Goal: Task Accomplishment & Management: Manage account settings

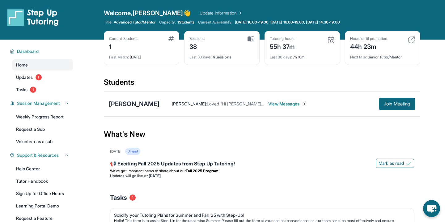
click at [281, 48] on div "55h 37m" at bounding box center [282, 46] width 25 height 10
click at [252, 72] on div "Current Students 1 First Match : 8 months ago Sessions 38 Last 30 days : 4 Sess…" at bounding box center [262, 54] width 316 height 46
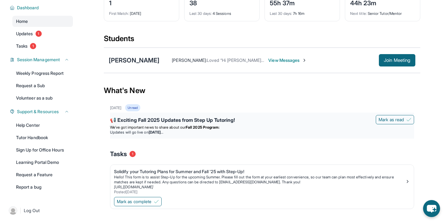
scroll to position [42, 0]
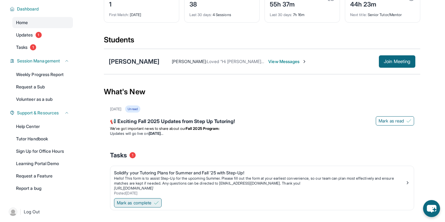
click at [144, 201] on span "Mark as complete" at bounding box center [134, 202] width 35 height 6
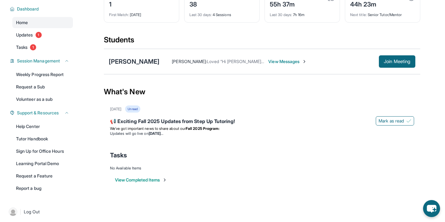
click at [151, 178] on button "View Completed Items" at bounding box center [141, 180] width 52 height 6
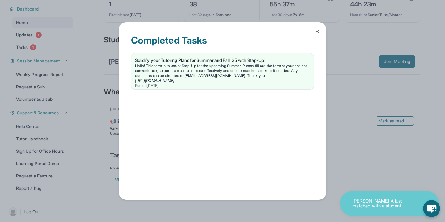
click at [314, 31] on icon at bounding box center [317, 31] width 6 height 6
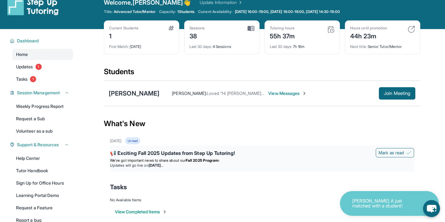
scroll to position [0, 0]
